Goal: Transaction & Acquisition: Purchase product/service

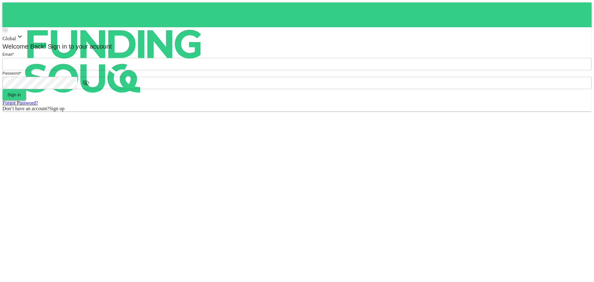
type input "halhindi81@gmail.com"
click at [21, 97] on span "Sign in" at bounding box center [14, 94] width 14 height 5
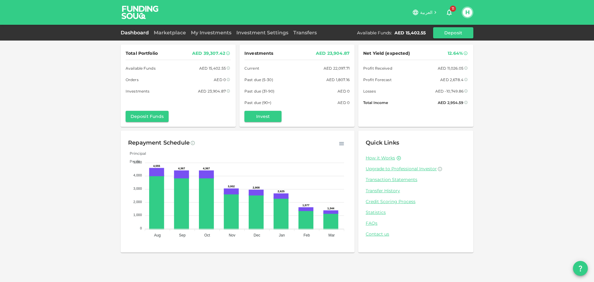
click at [212, 29] on div "My Investments" at bounding box center [210, 32] width 45 height 7
click at [211, 33] on link "My Investments" at bounding box center [210, 33] width 45 height 6
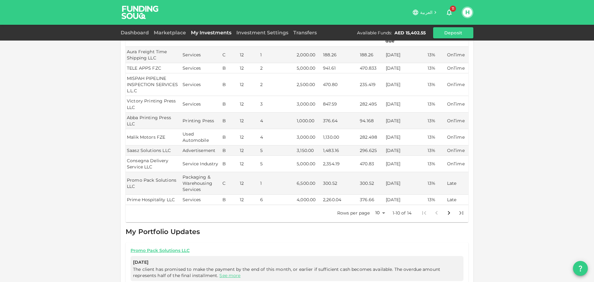
scroll to position [93, 0]
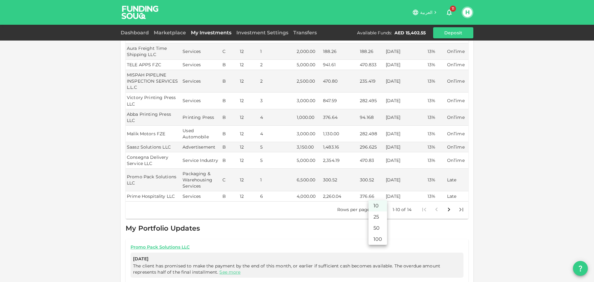
click at [379, 197] on body "العربية 11 H Dashboard Marketplace My Investments Investment Settings Transfers…" at bounding box center [297, 141] width 594 height 282
click at [381, 218] on li "25" at bounding box center [378, 216] width 19 height 11
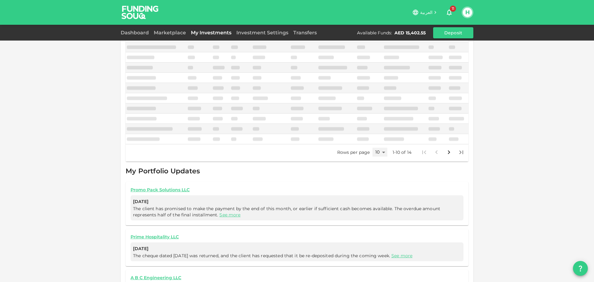
type input "25"
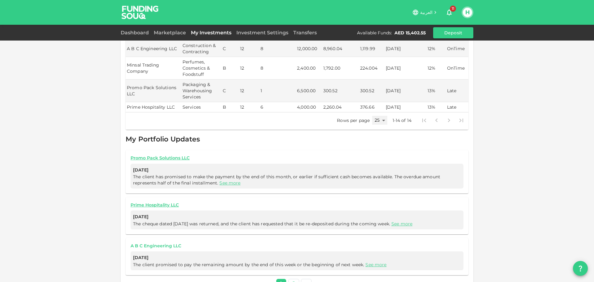
scroll to position [248, 0]
click at [290, 278] on link "2" at bounding box center [293, 282] width 11 height 9
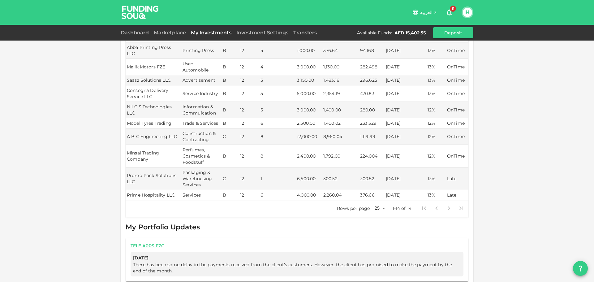
scroll to position [167, 0]
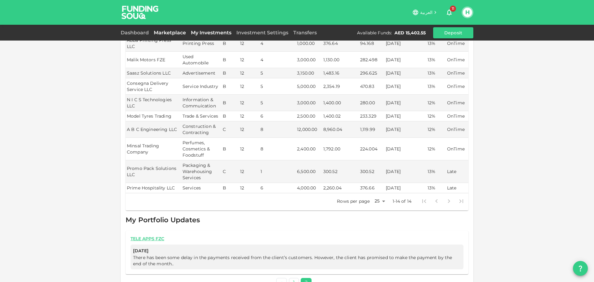
click at [155, 32] on link "Marketplace" at bounding box center [169, 33] width 37 height 6
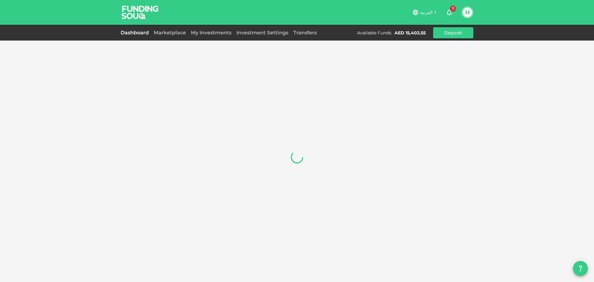
click at [165, 29] on div "Marketplace" at bounding box center [169, 32] width 37 height 7
click at [166, 31] on link "Marketplace" at bounding box center [169, 33] width 37 height 6
